Goal: Task Accomplishment & Management: Use online tool/utility

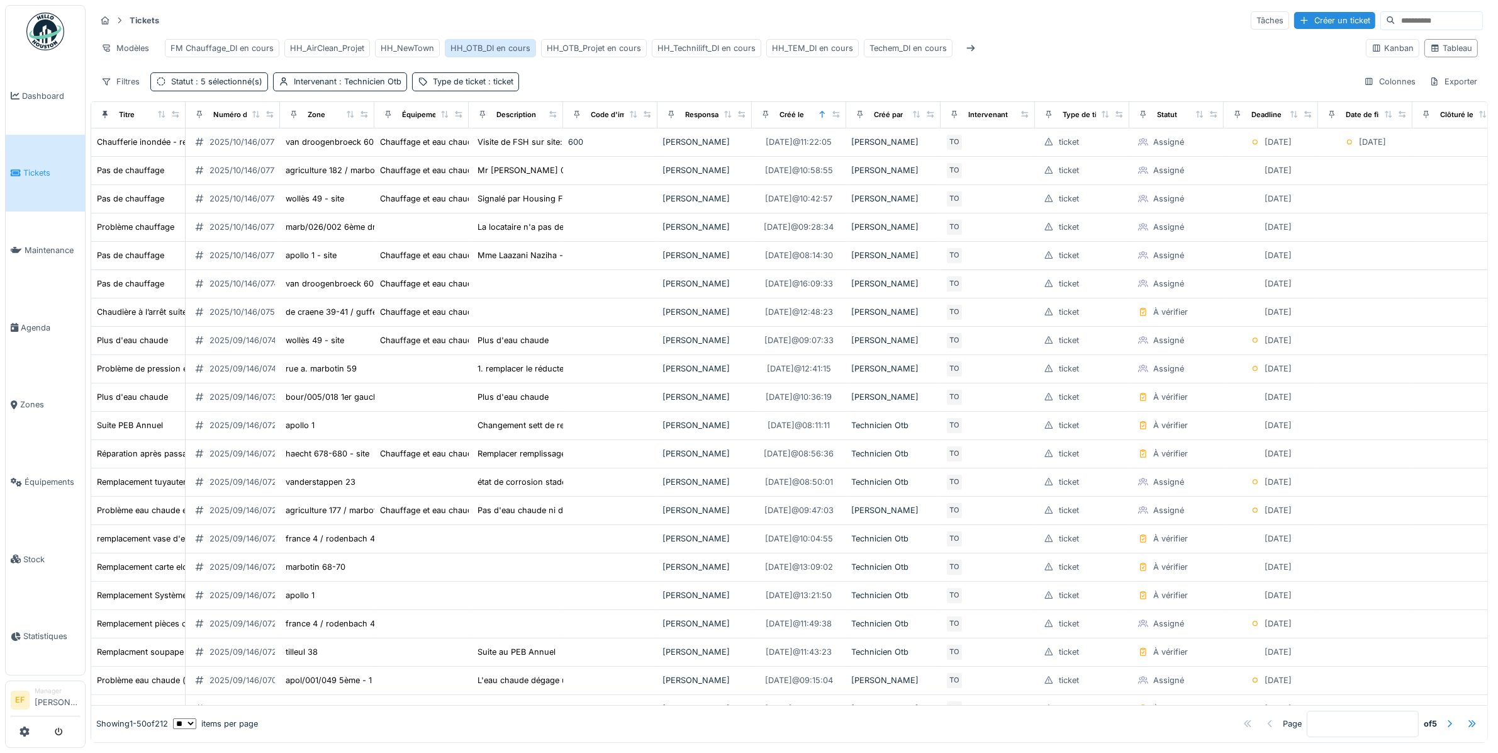
click at [479, 45] on div "HH_OTB_DI en cours" at bounding box center [491, 48] width 80 height 12
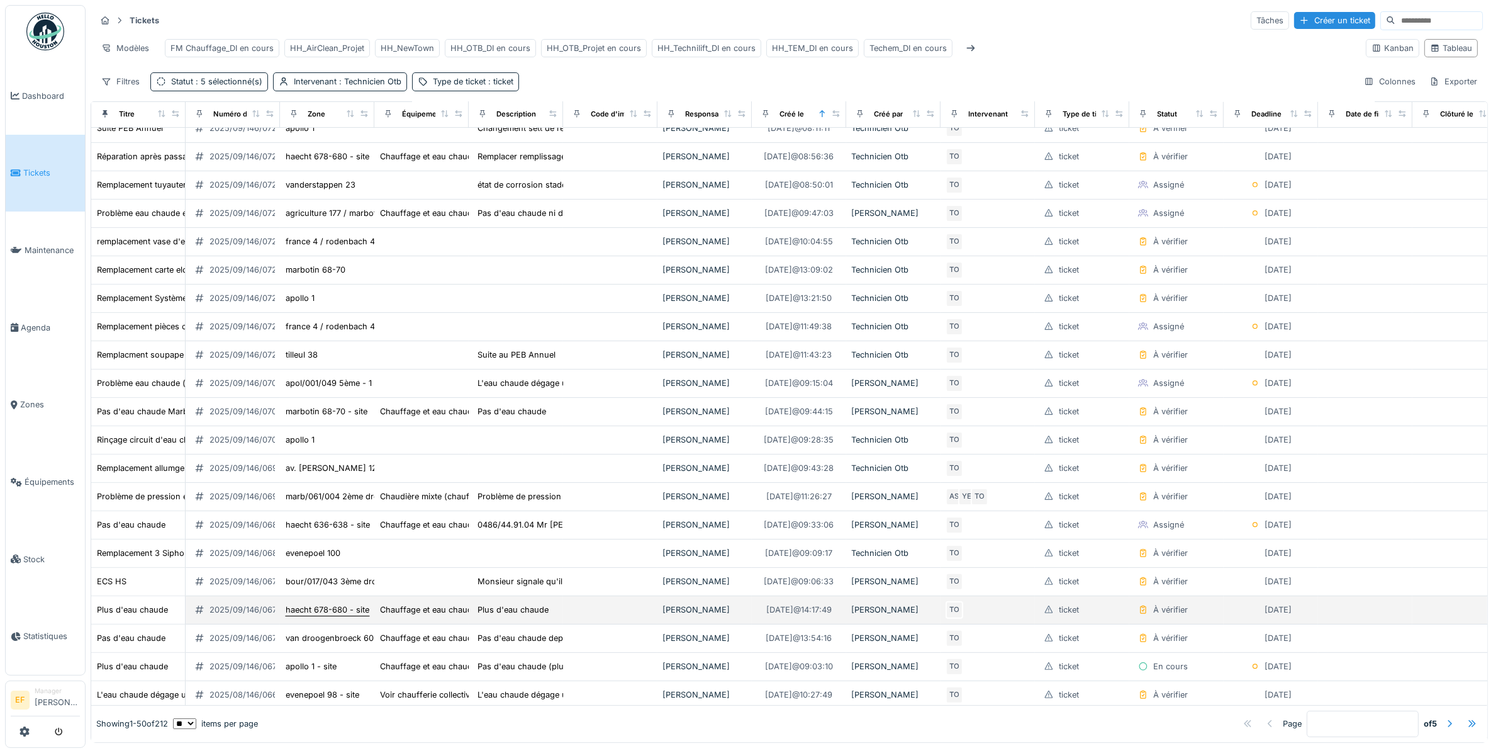
scroll to position [315, 0]
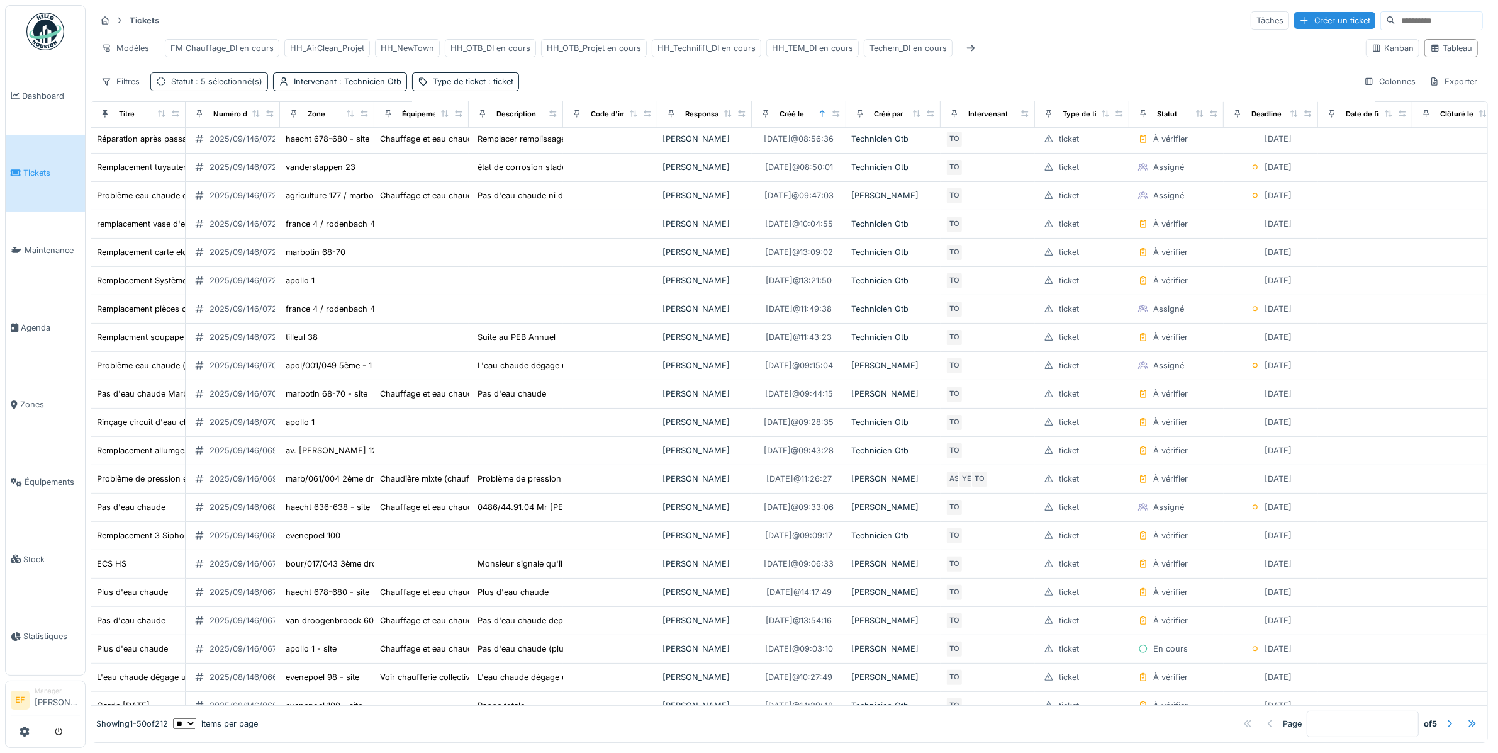
click at [233, 86] on span ": 5 sélectionné(s)" at bounding box center [227, 81] width 69 height 9
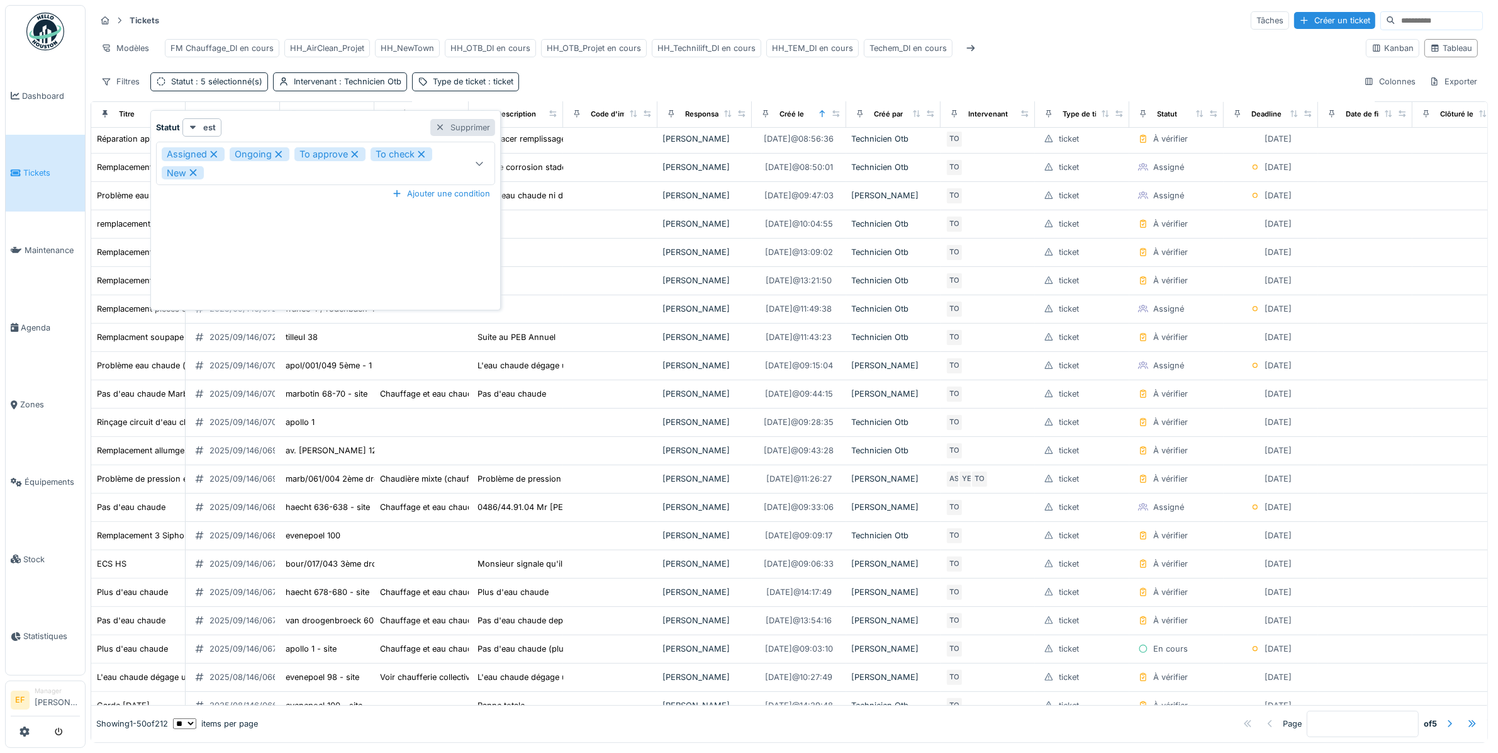
click at [450, 123] on div "Supprimer" at bounding box center [462, 127] width 65 height 17
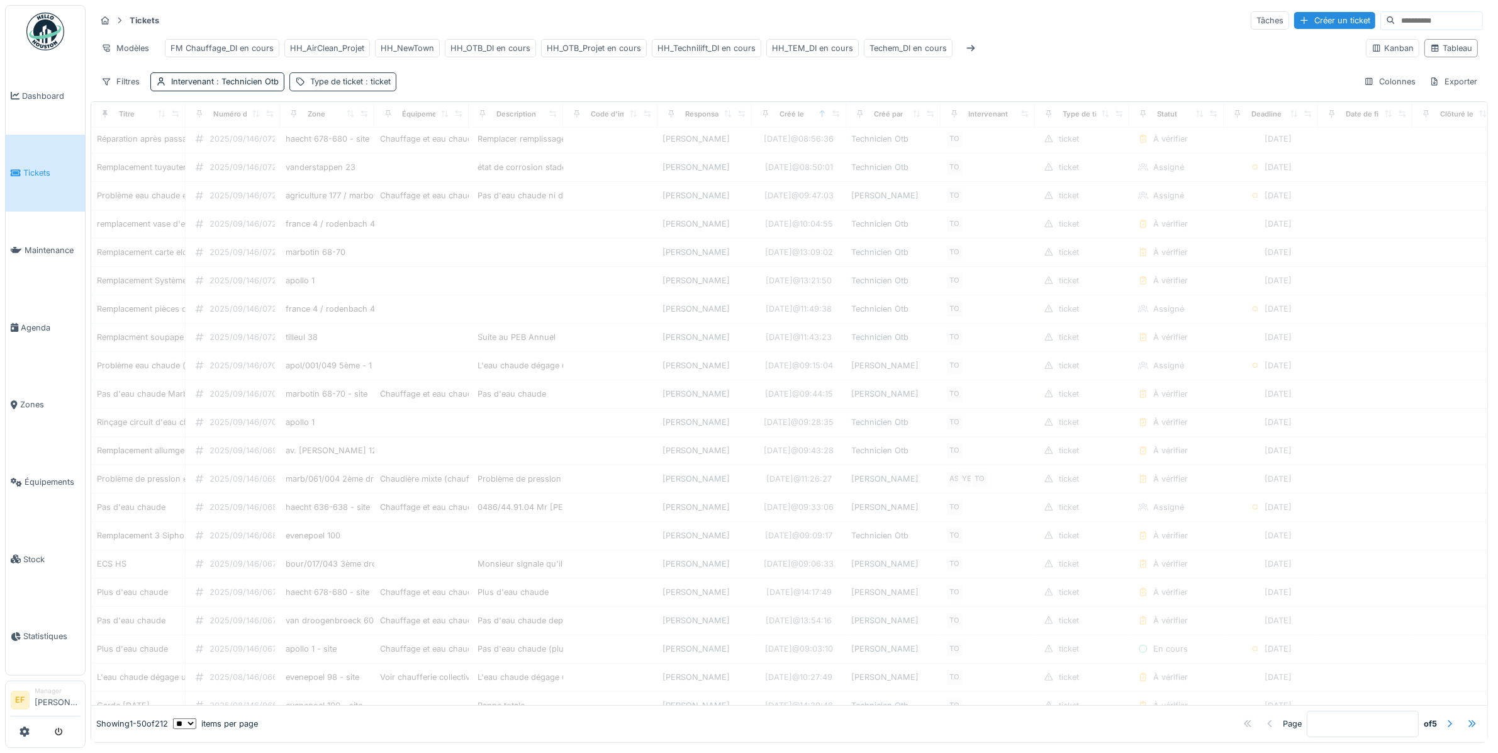
click at [360, 87] on div "Type de ticket : ticket" at bounding box center [350, 82] width 81 height 12
click at [418, 126] on div "Supprimer" at bounding box center [425, 127] width 65 height 17
click at [449, 90] on div "Filtres Intervenant : Technicien Otb Colonnes Exporter" at bounding box center [790, 81] width 1388 height 18
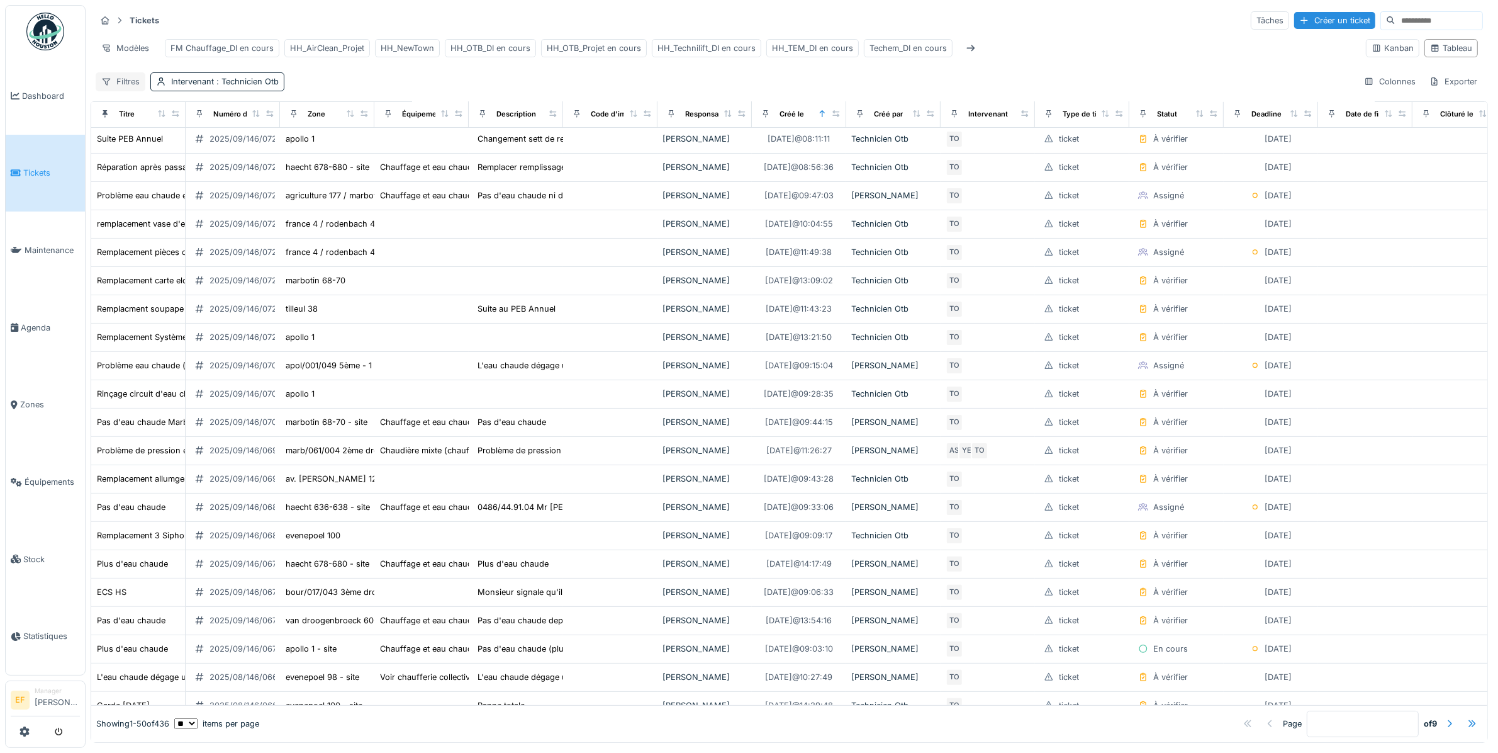
click at [118, 91] on div "Filtres" at bounding box center [121, 81] width 50 height 18
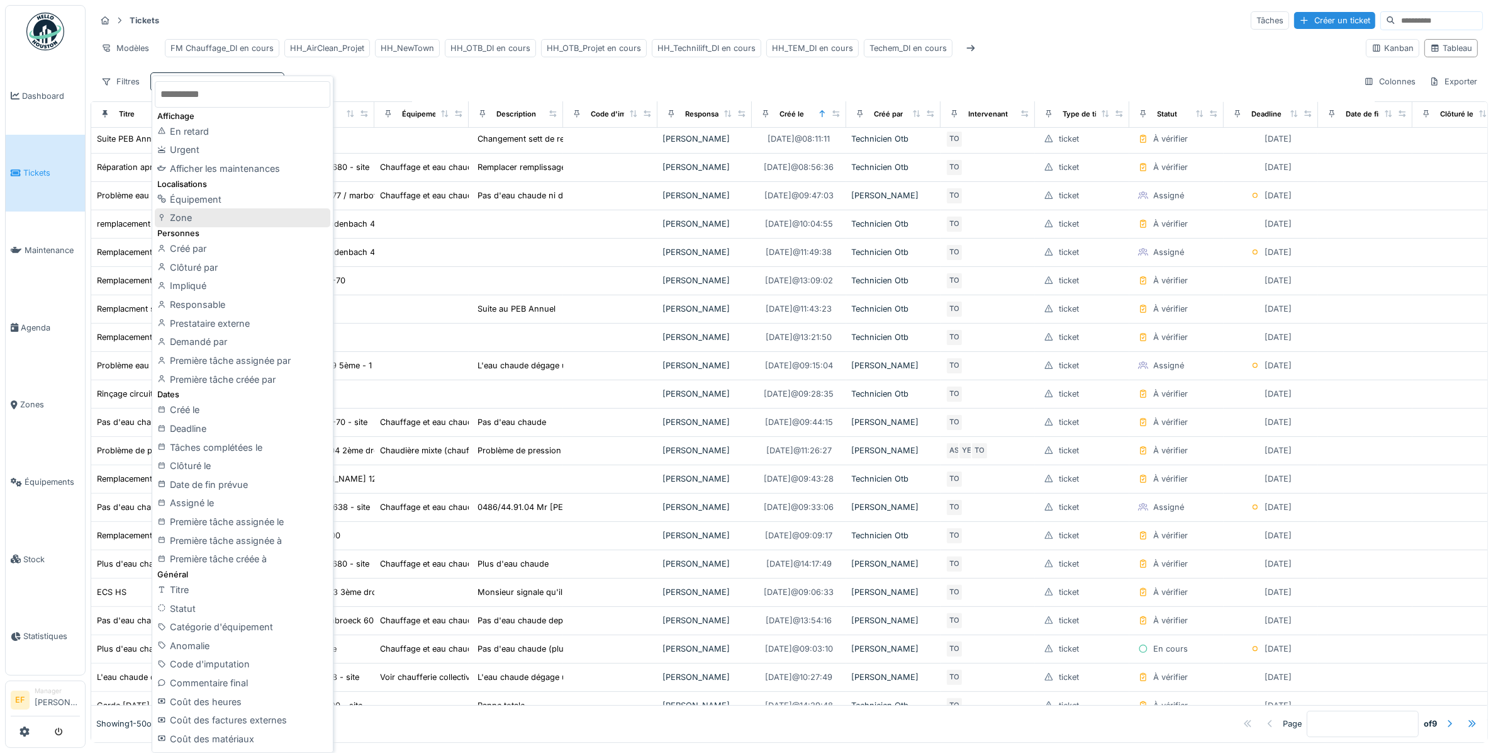
click at [177, 215] on div "Zone" at bounding box center [242, 217] width 175 height 19
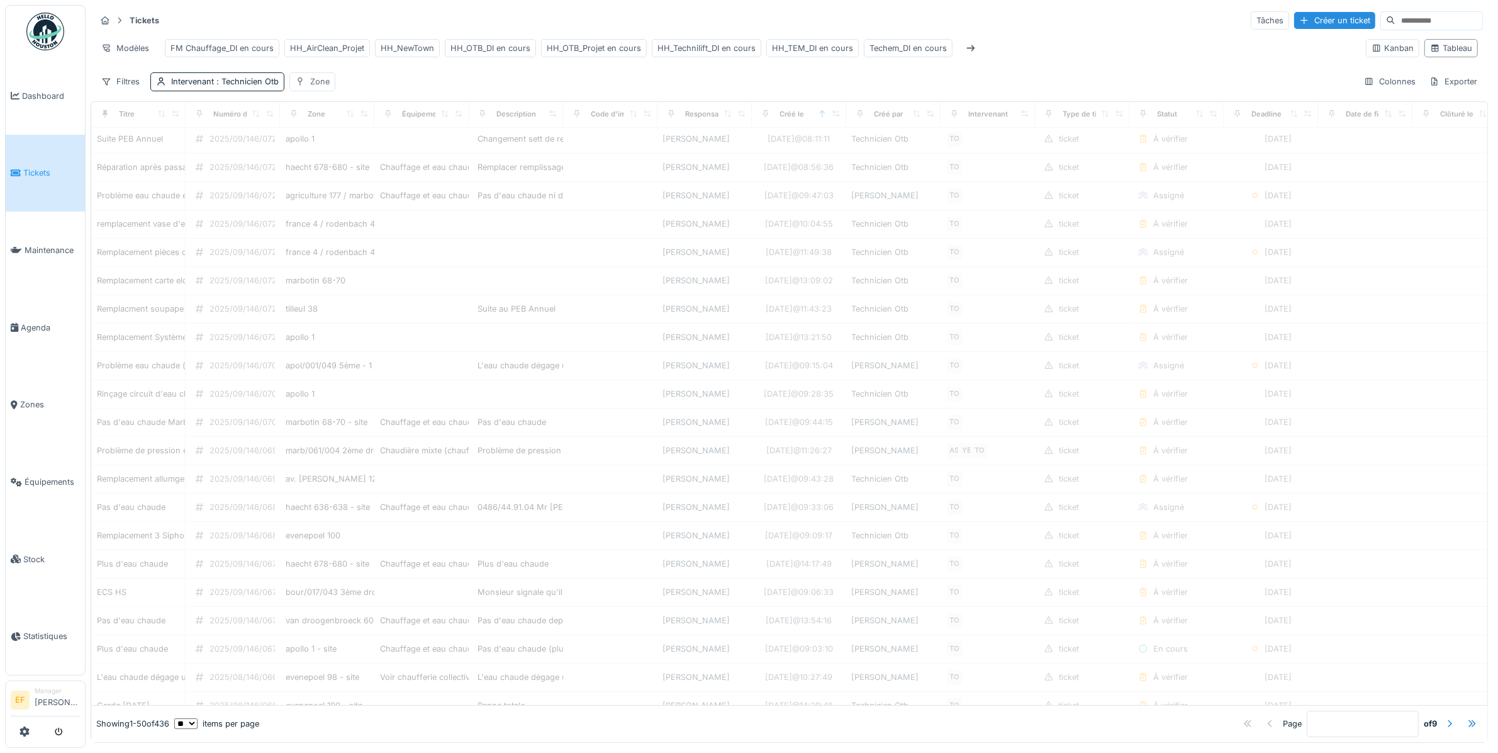
click at [318, 87] on div "Zone" at bounding box center [320, 82] width 20 height 12
click at [508, 155] on input "text" at bounding box center [522, 160] width 132 height 26
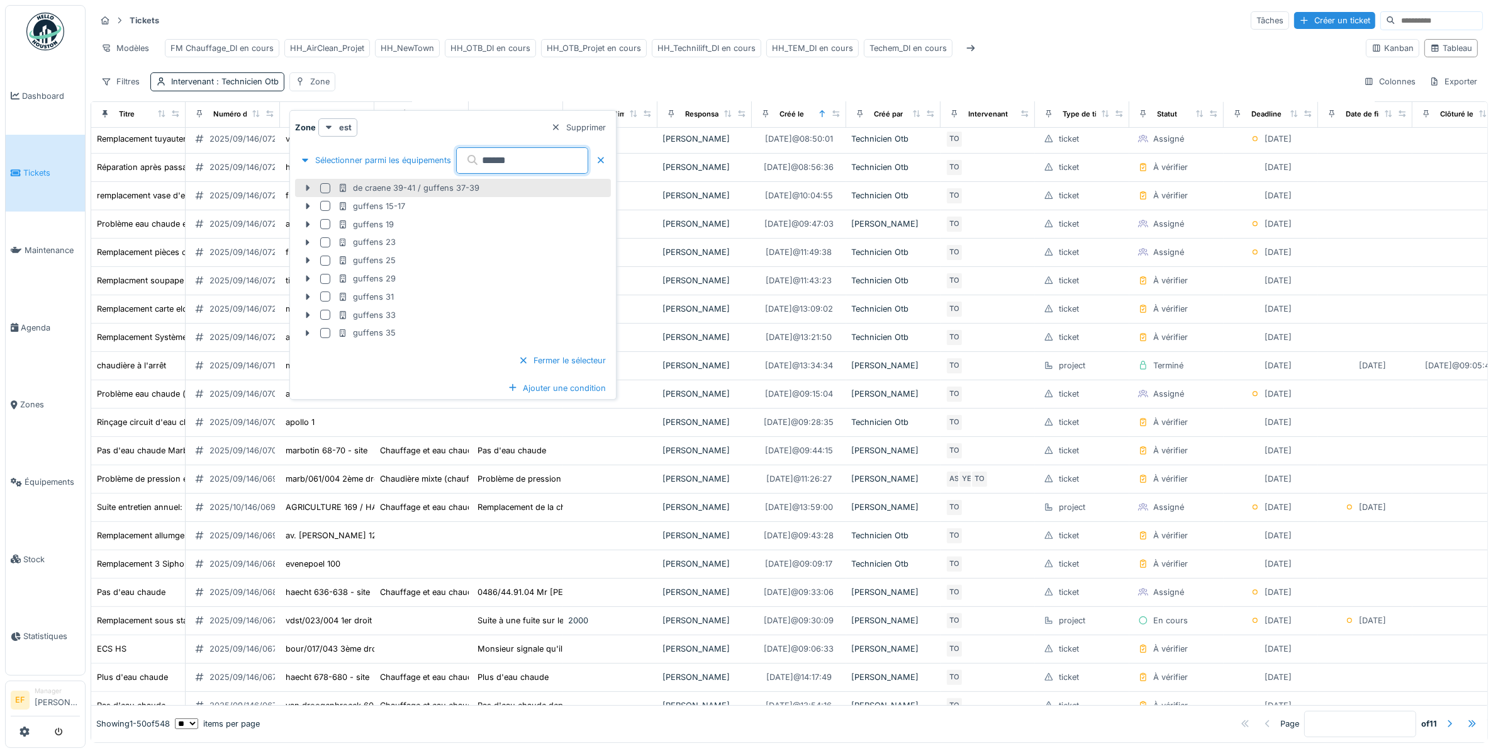
type input "******"
click at [305, 189] on icon at bounding box center [308, 188] width 10 height 8
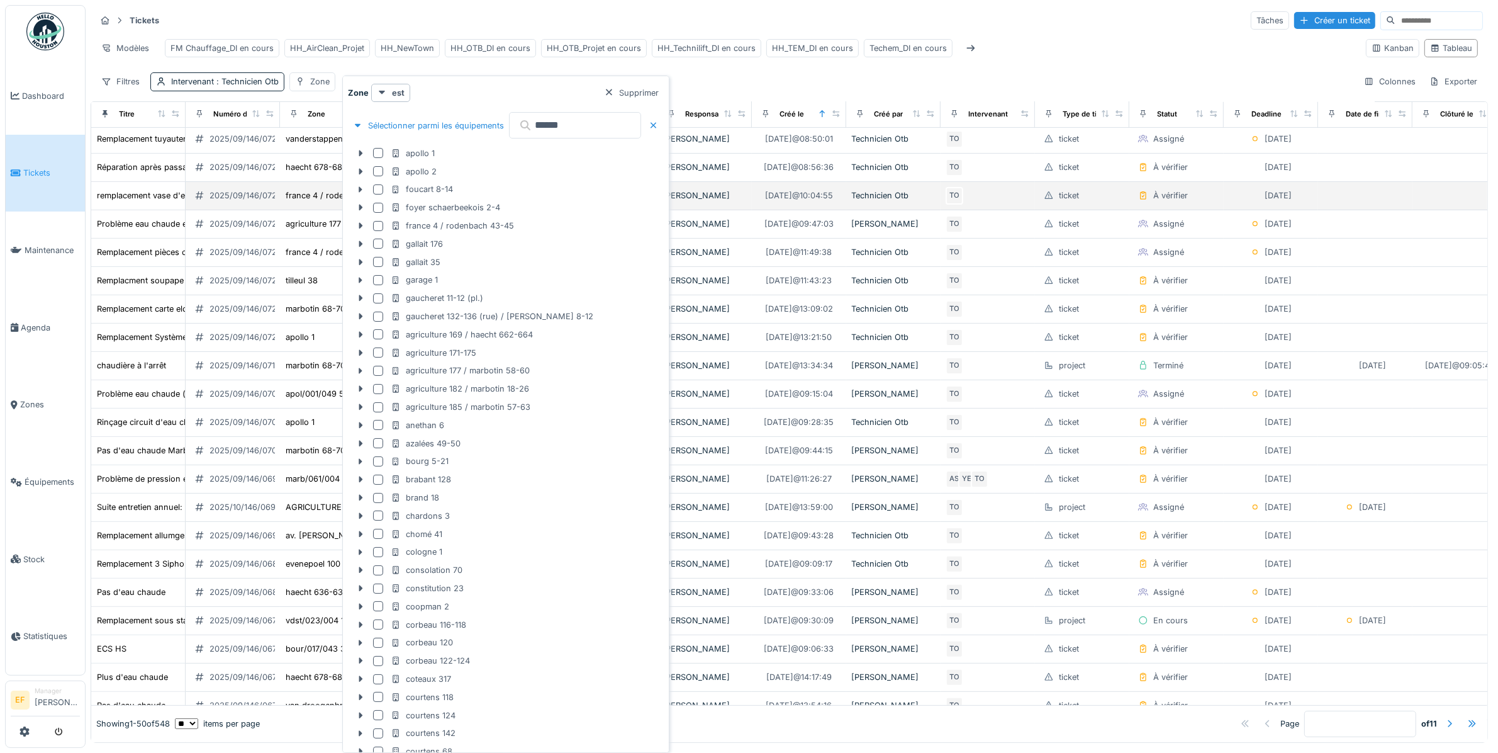
click at [313, 206] on td "france 4 / rodenbach 43-45" at bounding box center [327, 196] width 94 height 28
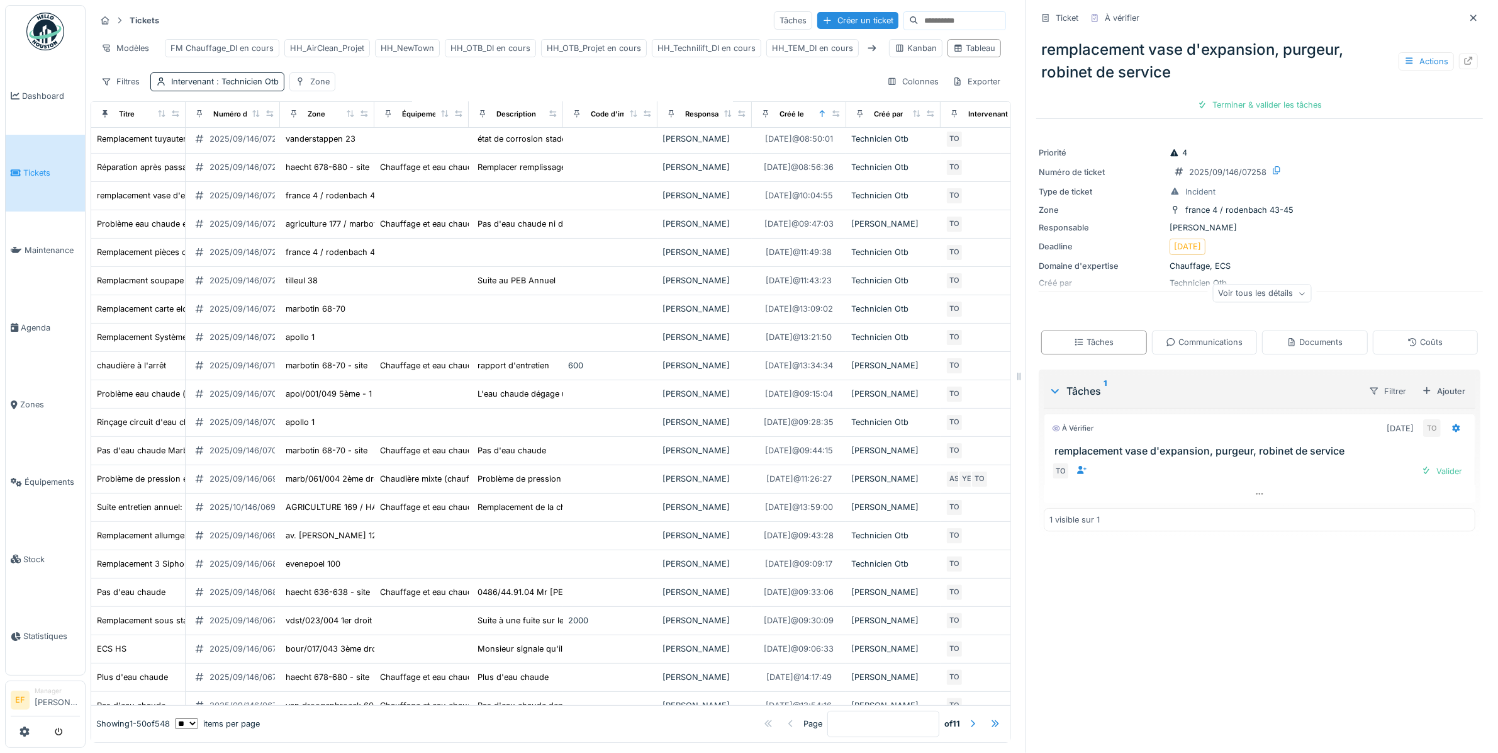
click at [459, 85] on div "Filtres Intervenant : Technicien Otb Zone Colonnes Exporter" at bounding box center [551, 81] width 911 height 18
click at [318, 87] on div "Zone" at bounding box center [320, 82] width 20 height 12
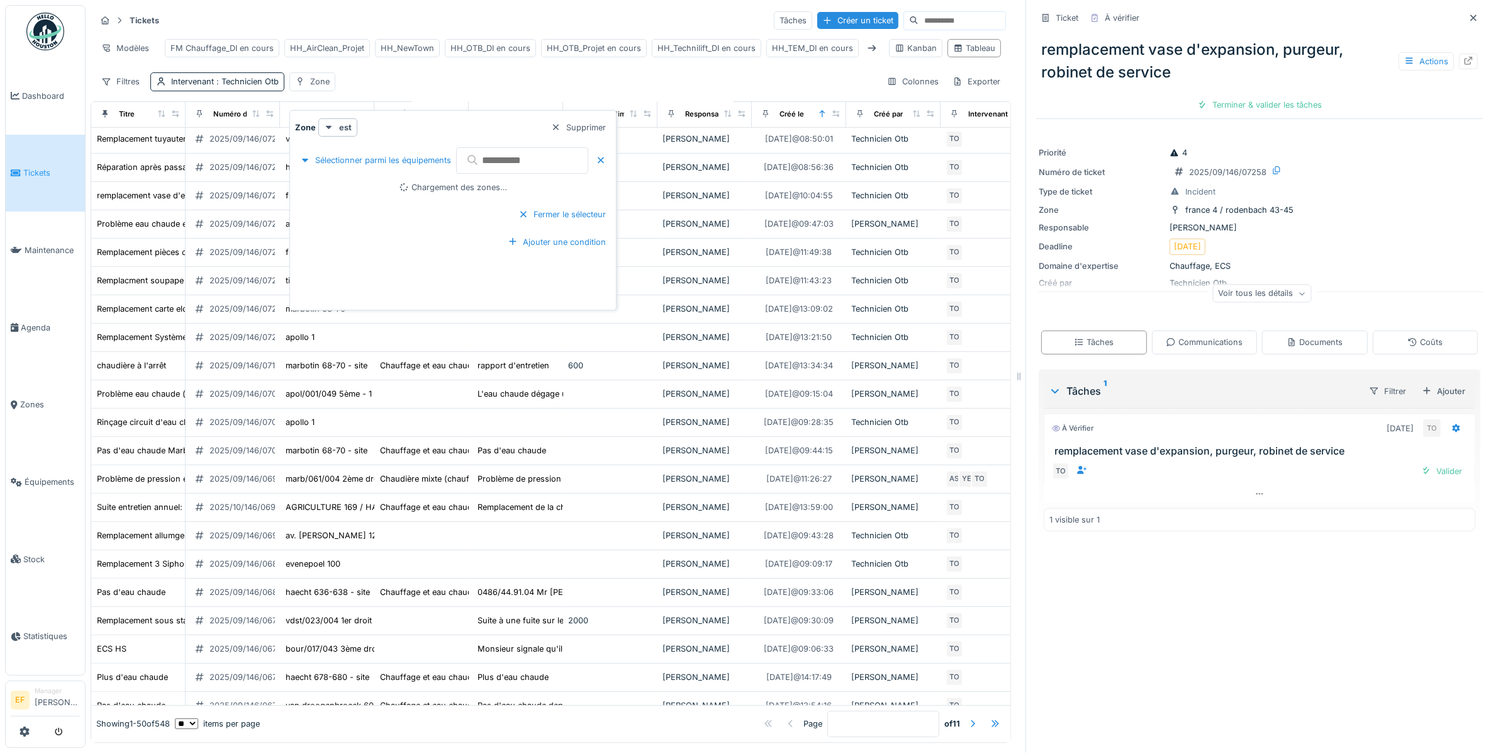
click at [529, 156] on input "text" at bounding box center [522, 160] width 132 height 26
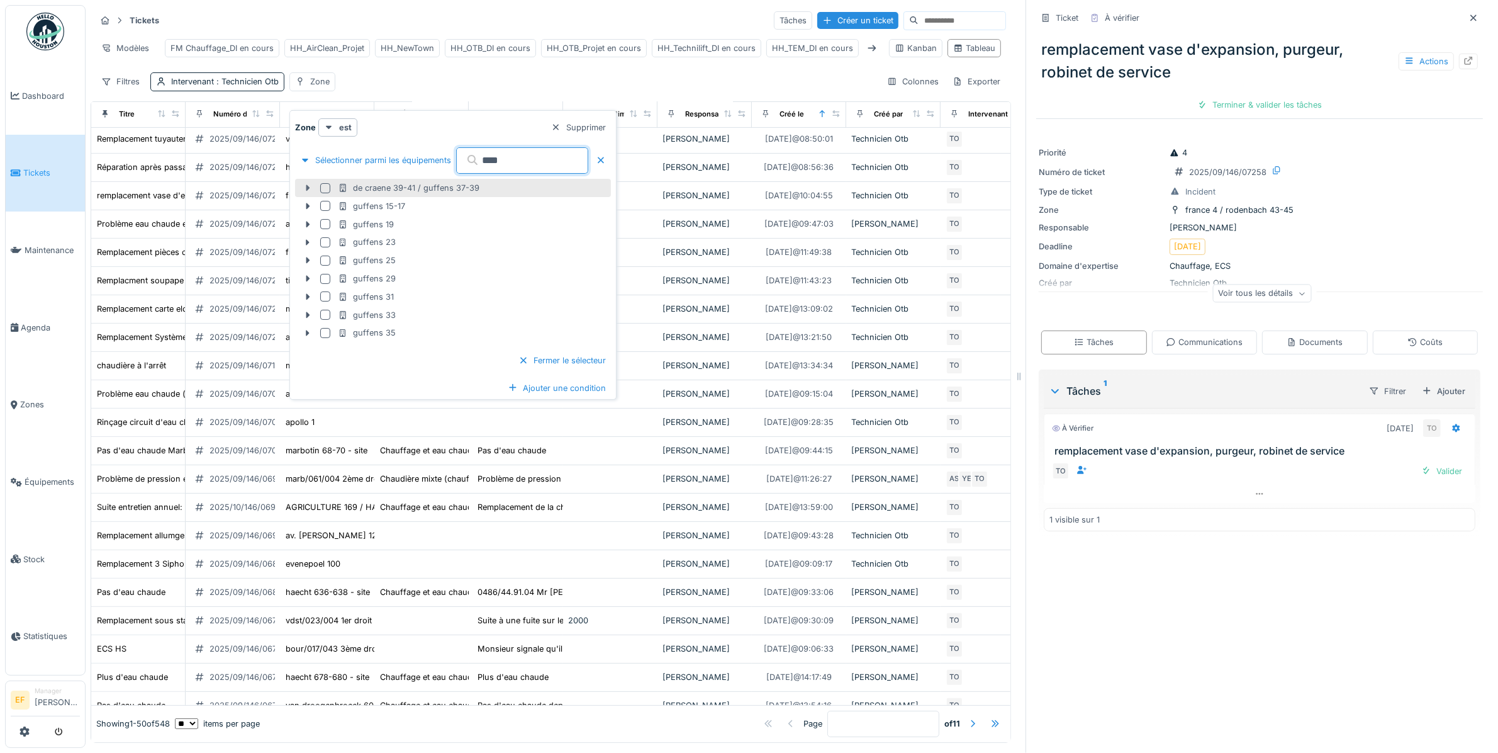
type input "****"
click at [309, 191] on icon at bounding box center [308, 188] width 10 height 8
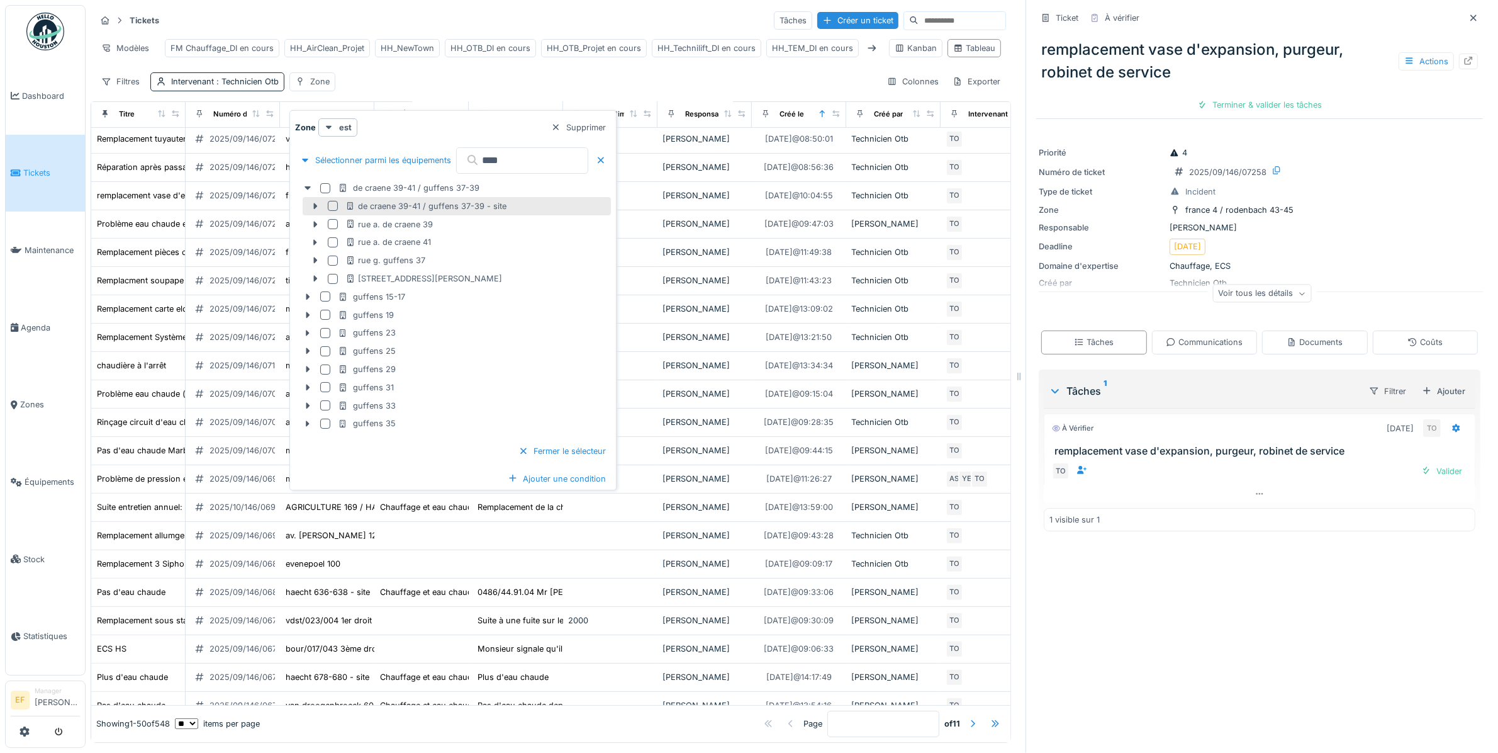
click at [332, 203] on div at bounding box center [333, 206] width 10 height 10
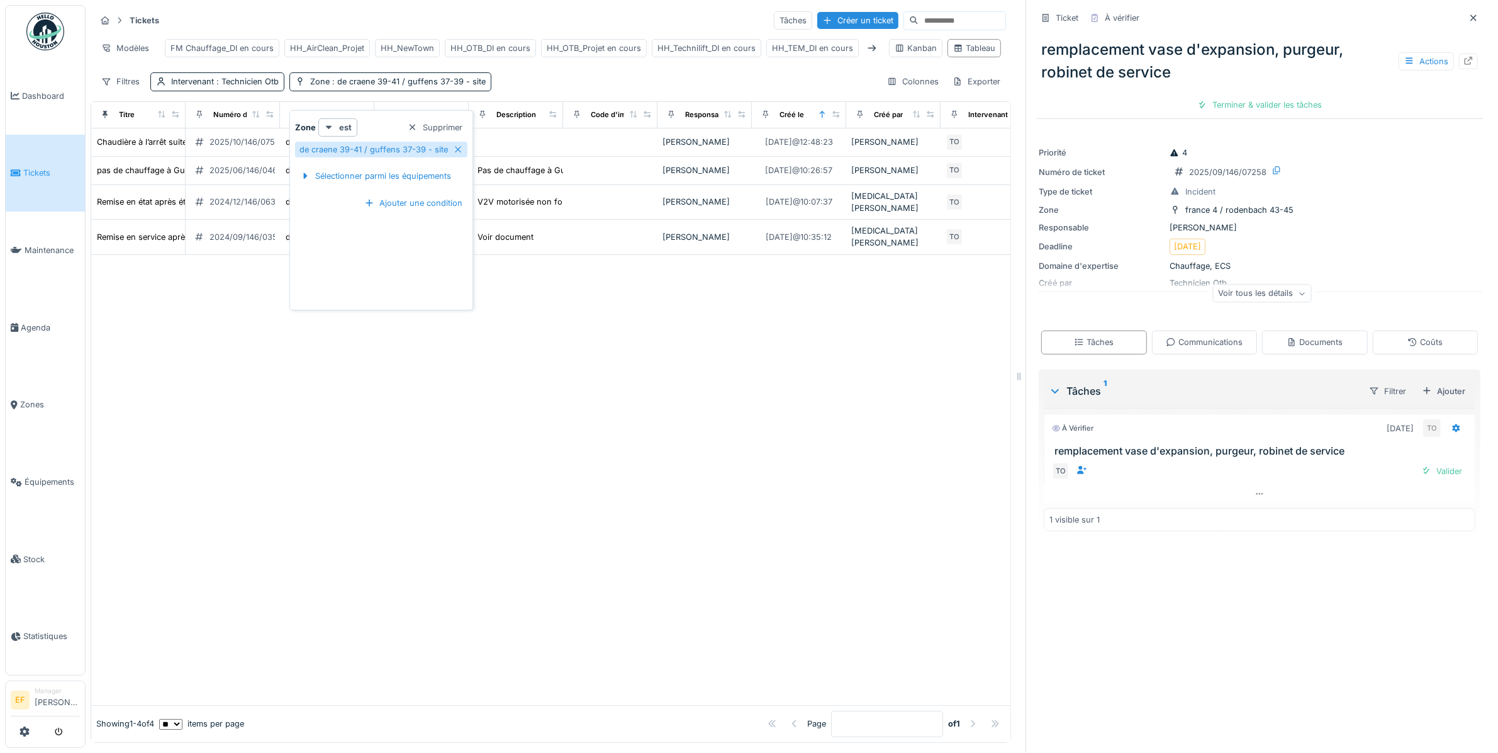
click at [543, 91] on div "Filtres Intervenant : Technicien Otb Zone : de craene 39-41 / guffens 37-39 - s…" at bounding box center [551, 81] width 911 height 18
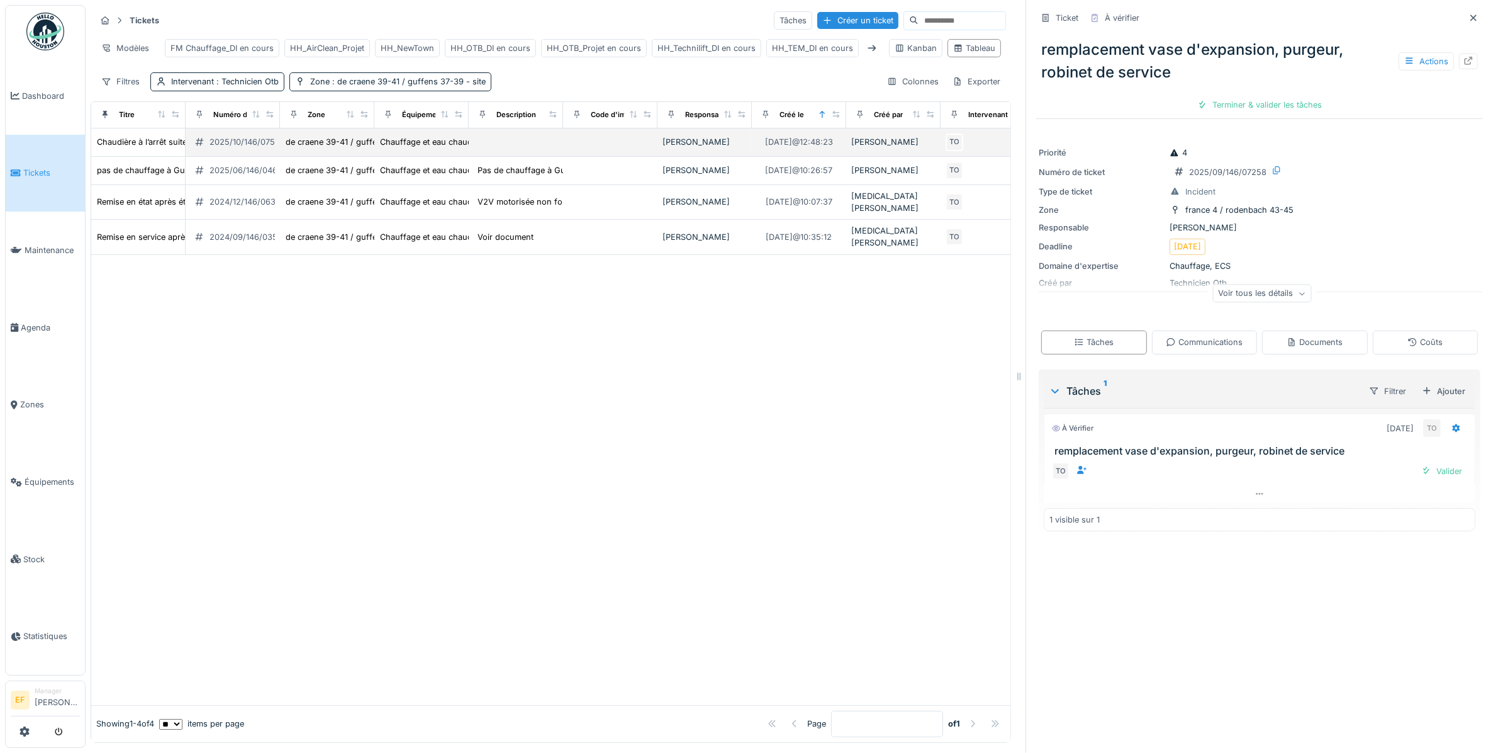
click at [227, 148] on div "2025/10/146/07518" at bounding box center [247, 142] width 74 height 12
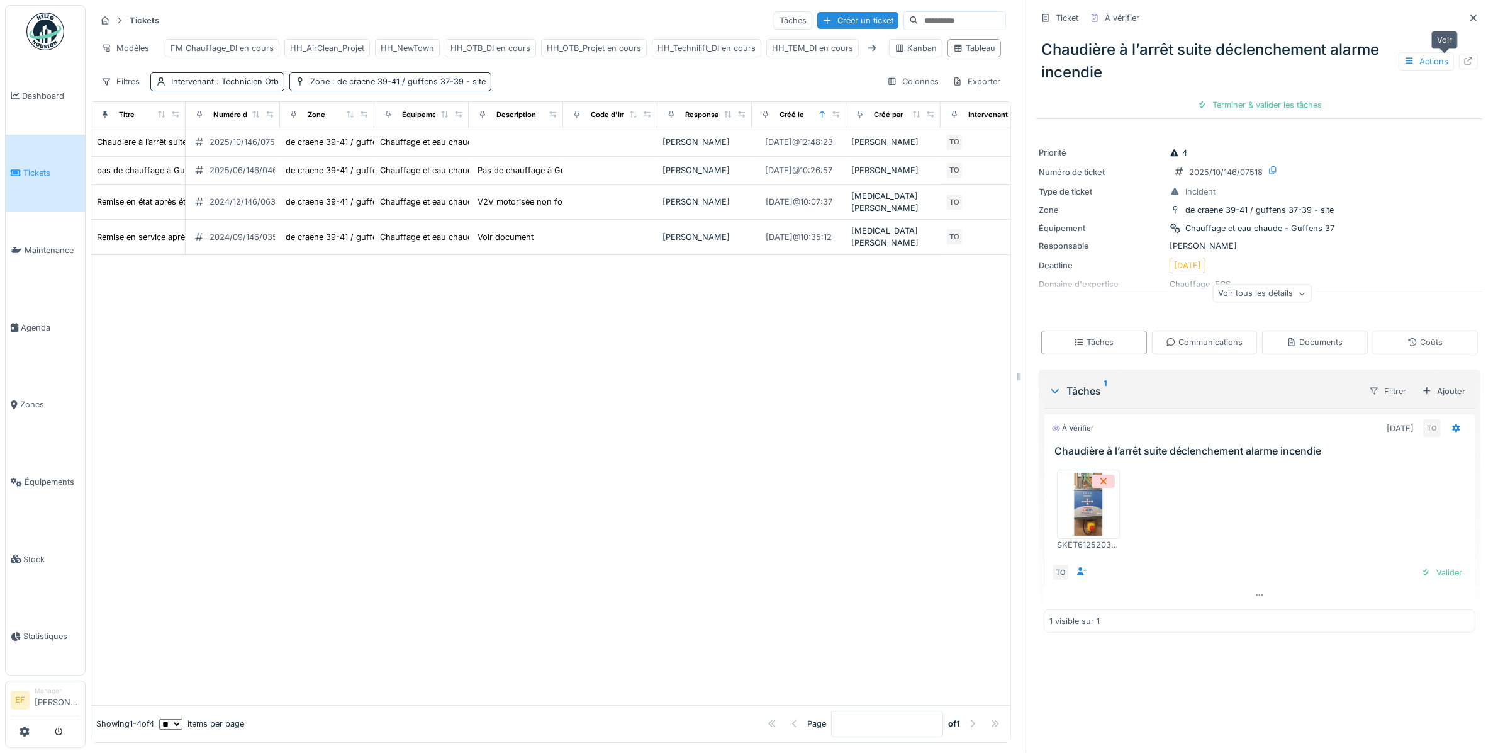
click at [1459, 57] on div at bounding box center [1468, 61] width 19 height 16
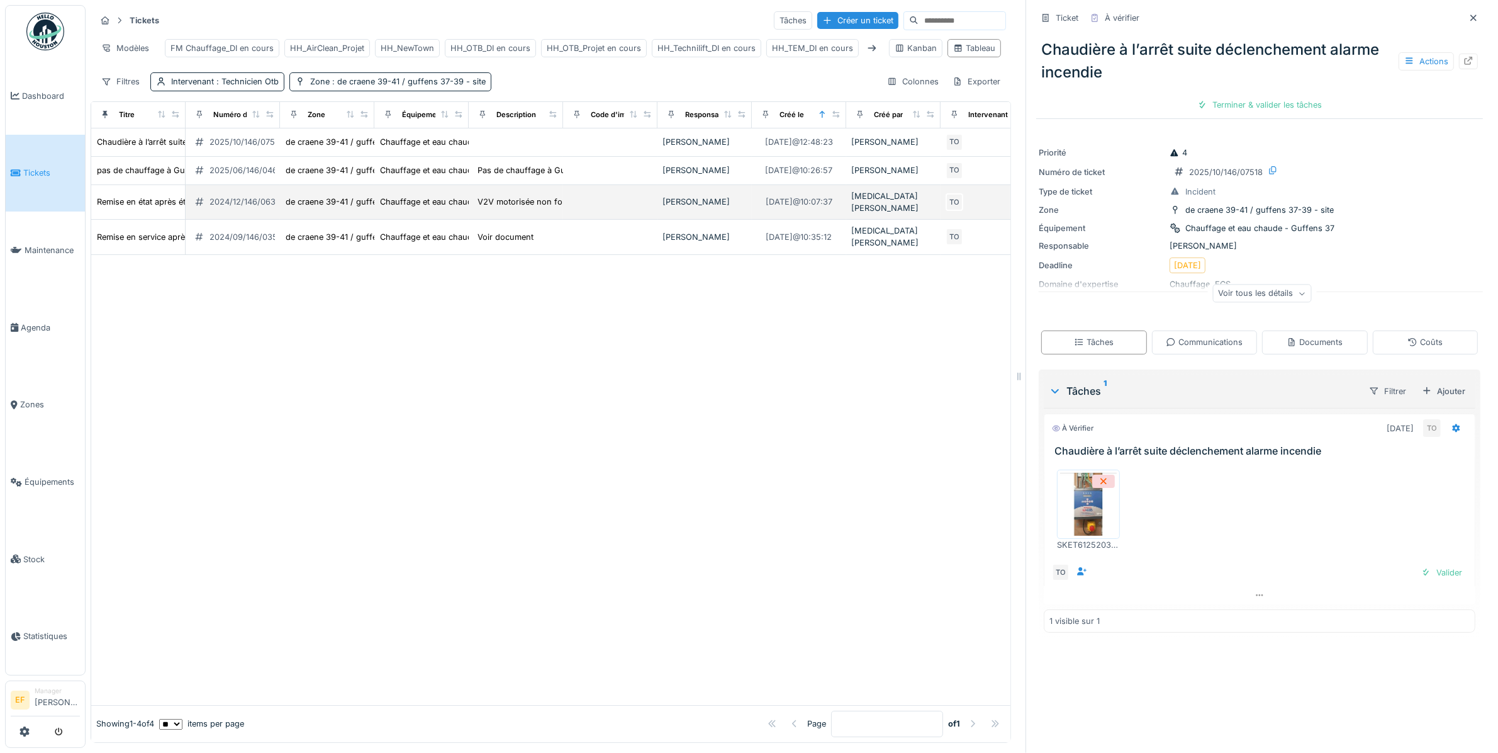
click at [223, 208] on div "2024/12/146/06316" at bounding box center [247, 202] width 74 height 12
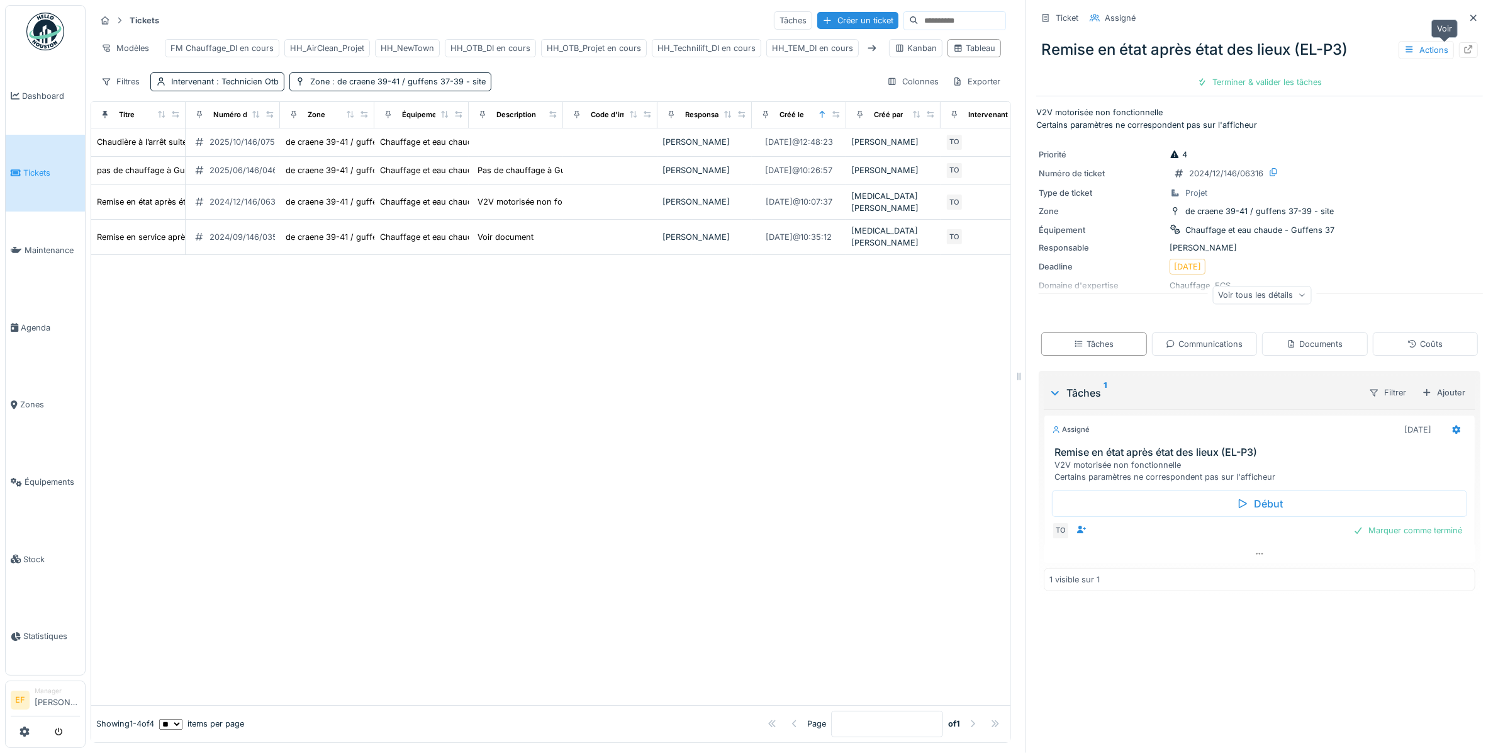
click at [1464, 48] on icon at bounding box center [1469, 49] width 10 height 8
click at [817, 21] on div "Créer un ticket" at bounding box center [857, 20] width 81 height 17
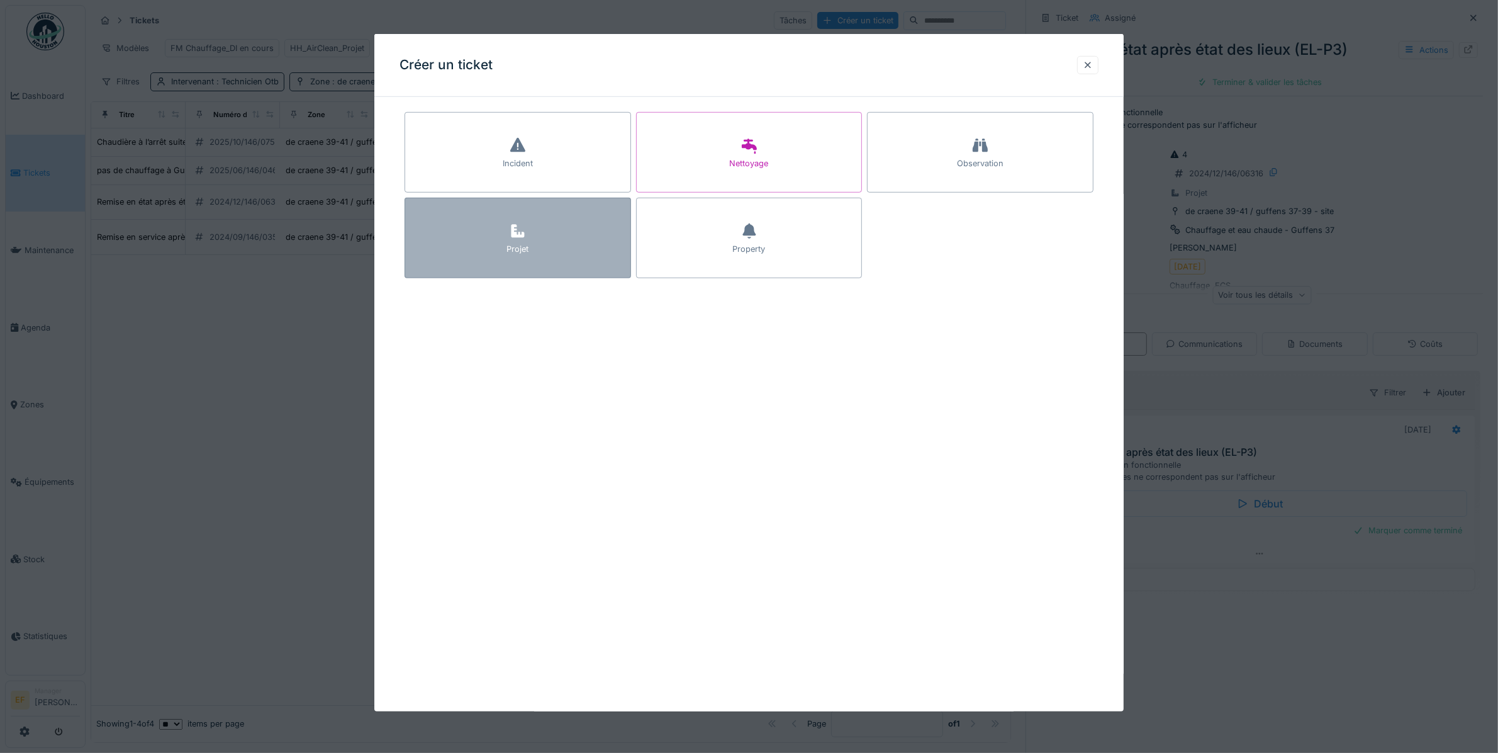
click at [520, 234] on icon at bounding box center [518, 231] width 13 height 13
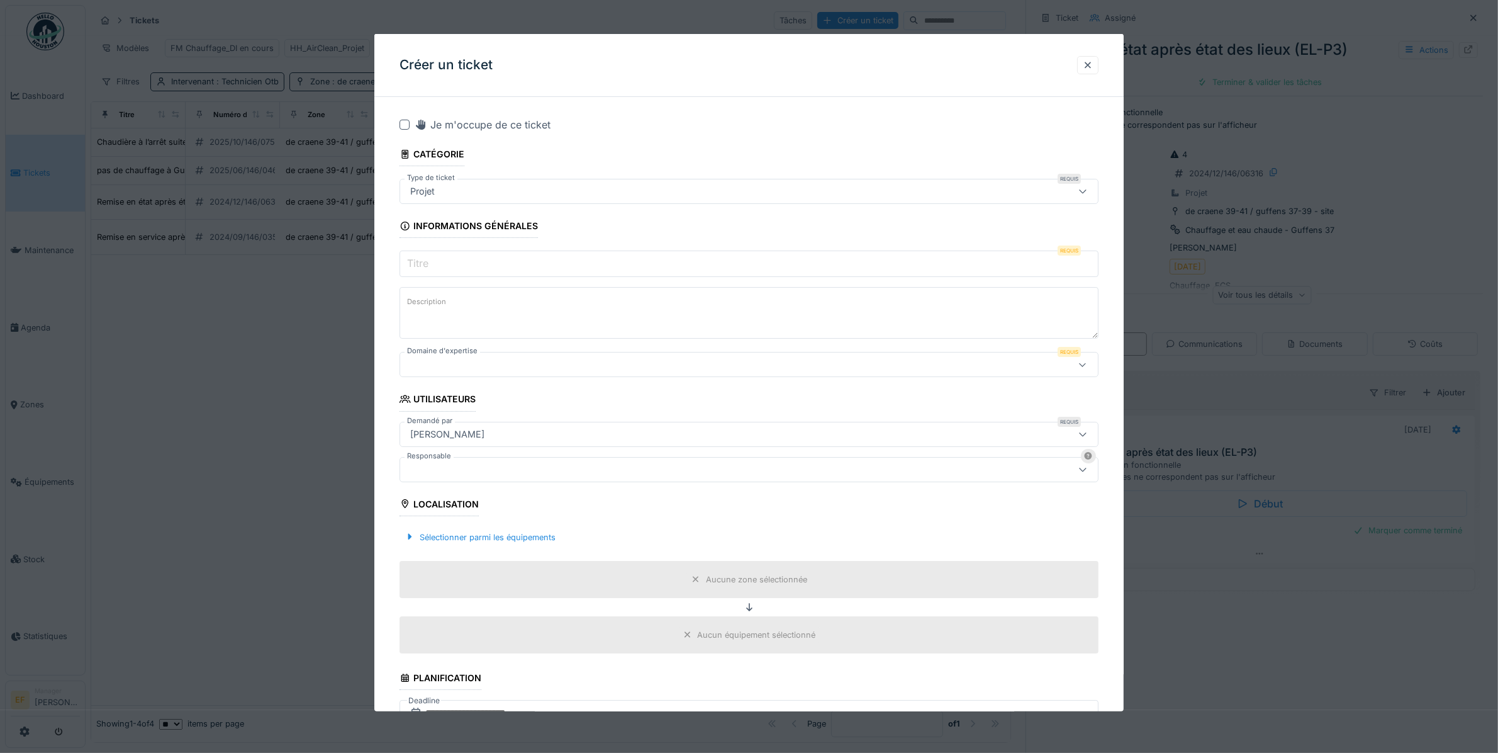
click at [435, 264] on input "Titre" at bounding box center [749, 263] width 699 height 26
click at [1092, 61] on div at bounding box center [1088, 65] width 10 height 12
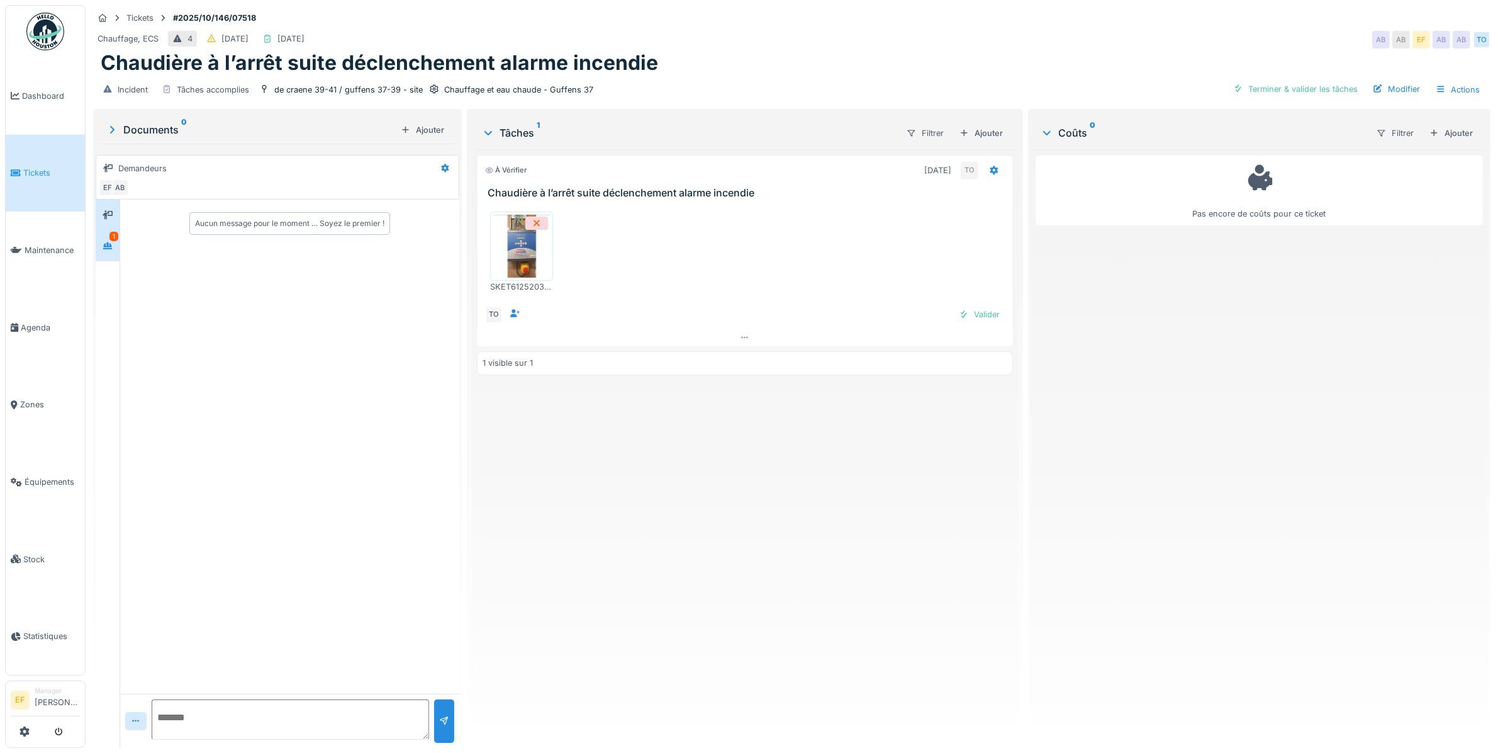
click at [116, 241] on div "1" at bounding box center [113, 236] width 9 height 9
click at [105, 215] on icon at bounding box center [108, 214] width 10 height 9
click at [661, 54] on div "Chaudière à l’arrêt suite déclenchement alarme incendie" at bounding box center [792, 63] width 1383 height 24
click at [649, 236] on div "SKET6125203678RESDD02102025_1021.JPEG" at bounding box center [745, 251] width 520 height 101
click at [107, 247] on icon at bounding box center [107, 245] width 9 height 7
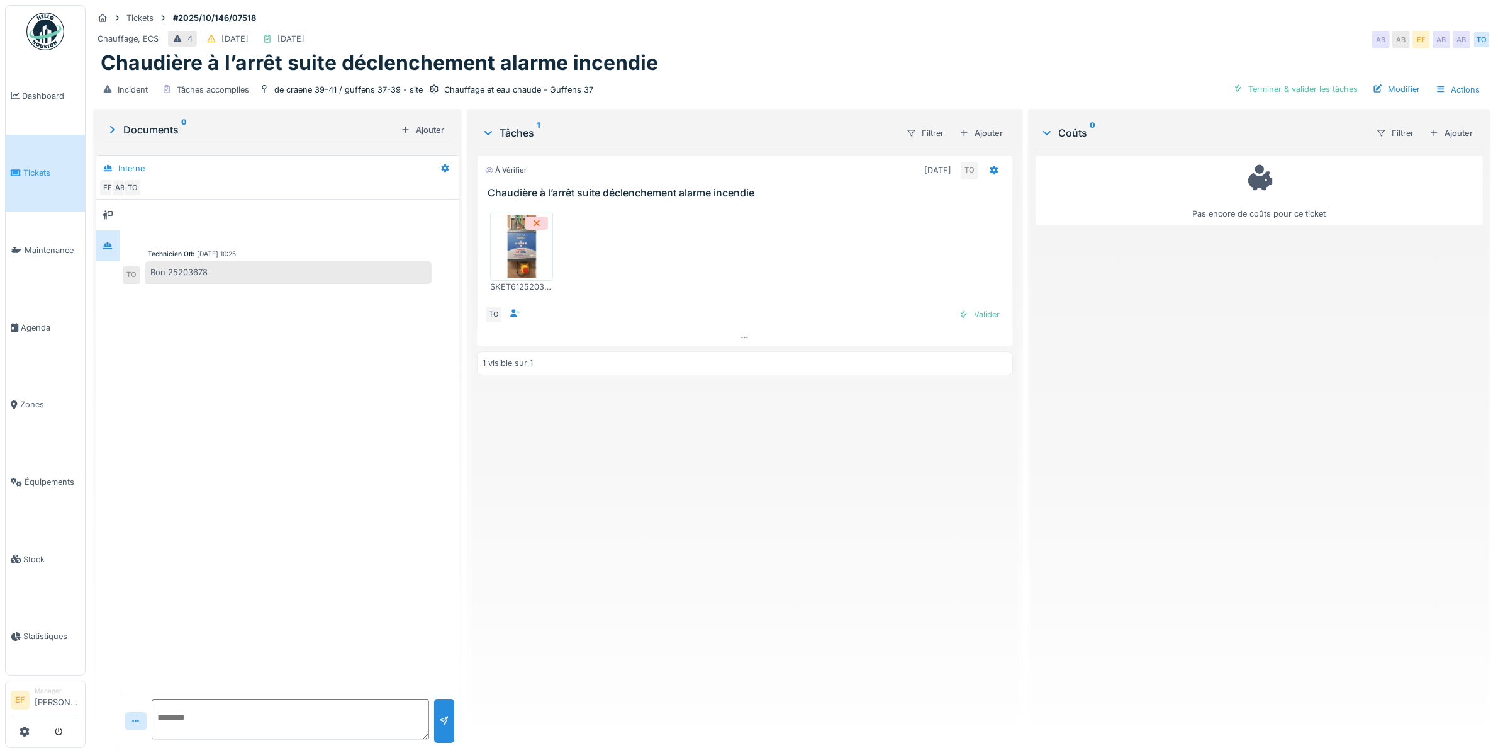
click at [653, 481] on div "À vérifier 26/09/2025 TO Chaudière à l’arrêt suite déclenchement alarme incendi…" at bounding box center [745, 444] width 536 height 588
click at [699, 64] on div "Chaudière à l’arrêt suite déclenchement alarme incendie" at bounding box center [792, 63] width 1383 height 24
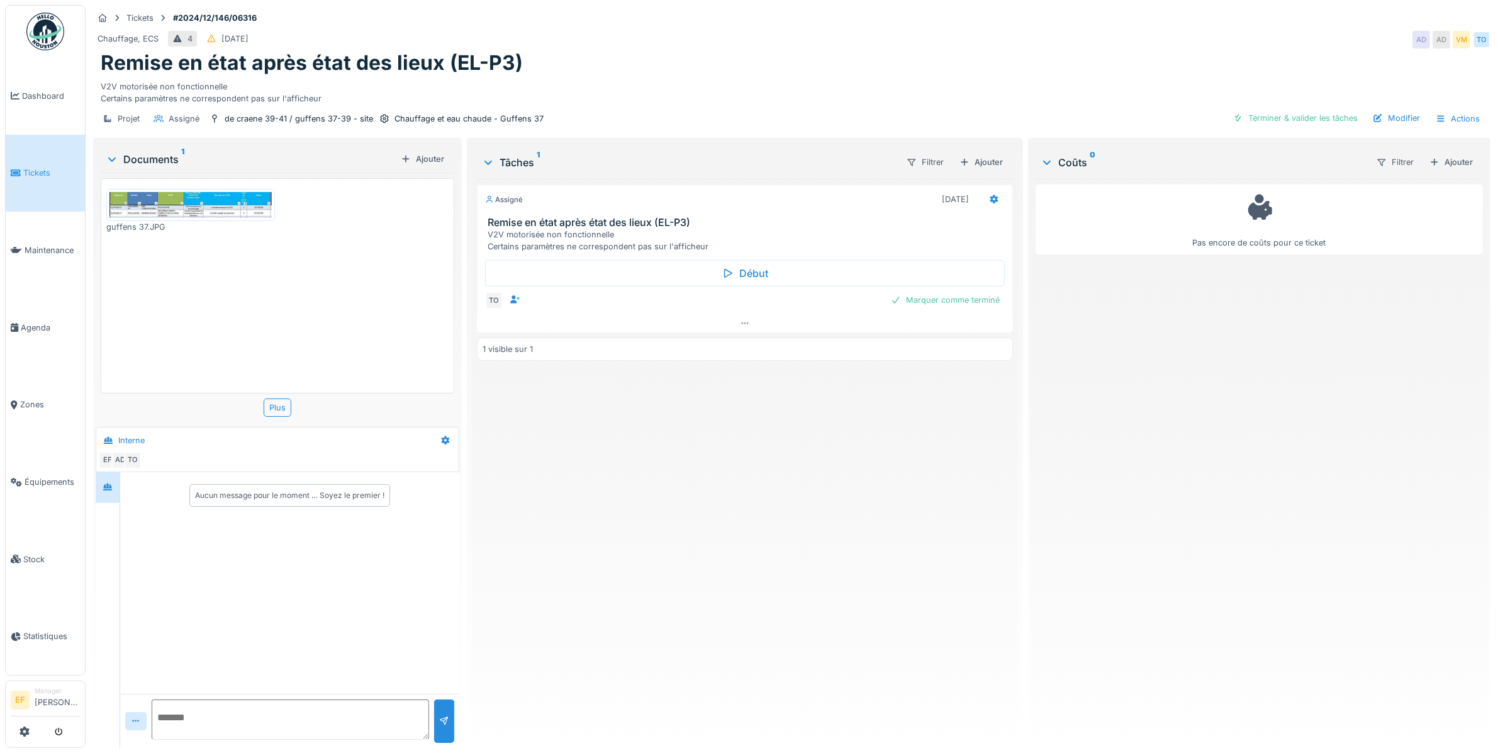
click at [736, 247] on div "V2V motorisée non fonctionnelle Certains paramètres ne correspondent pas sur l'…" at bounding box center [748, 240] width 520 height 24
click at [104, 483] on icon at bounding box center [108, 487] width 10 height 8
click at [803, 502] on div "Assigné 03/01/2025 Remise en état après état des lieux (EL-P3) V2V motorisée no…" at bounding box center [745, 458] width 536 height 559
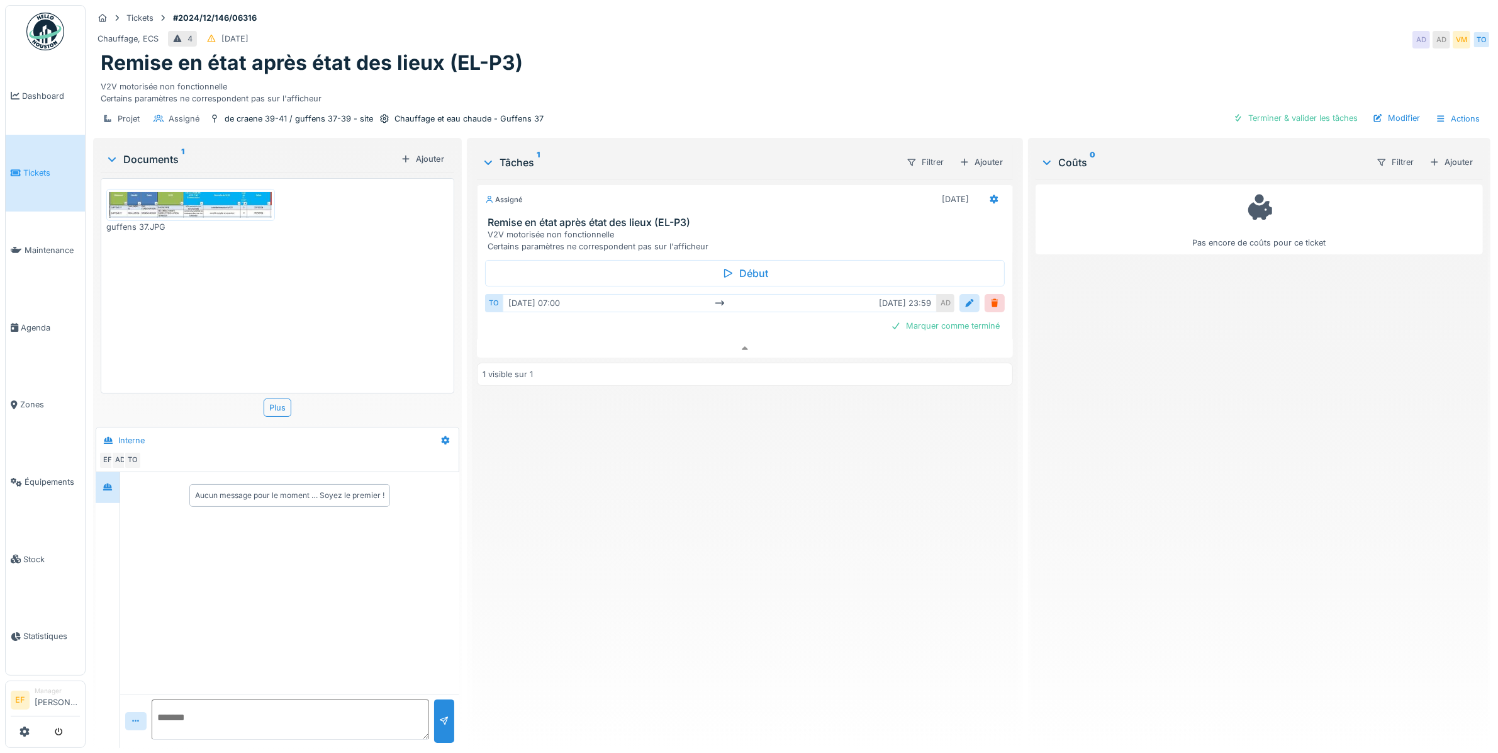
click at [632, 517] on div "Assigné 03/01/2025 Remise en état après état des lieux (EL-P3) V2V motorisée no…" at bounding box center [745, 458] width 536 height 559
